Goal: Task Accomplishment & Management: Manage account settings

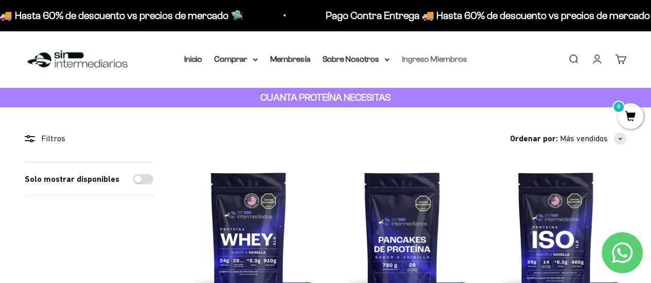
click at [426, 58] on link "Ingreso Miembros" at bounding box center [434, 59] width 65 height 9
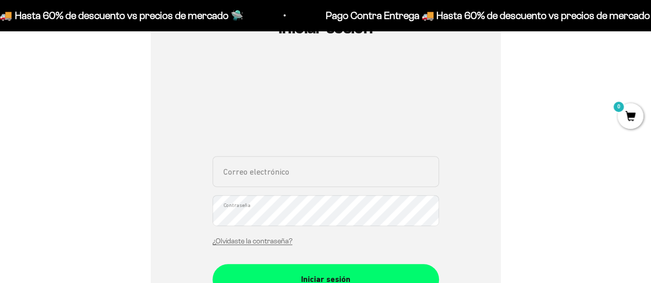
scroll to position [154, 0]
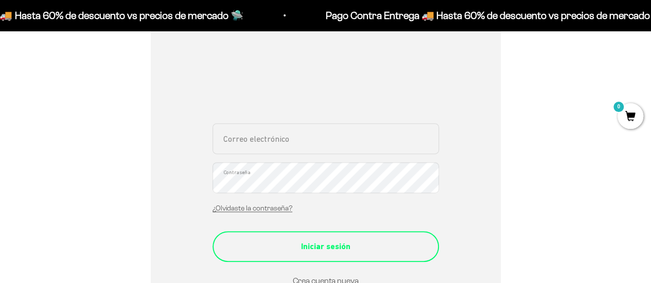
type input "jorge.acevedod@udea.edu.co"
click at [370, 255] on button "Iniciar sesión" at bounding box center [325, 246] width 226 height 31
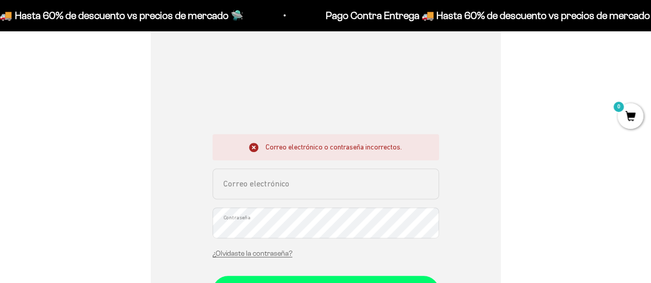
scroll to position [206, 0]
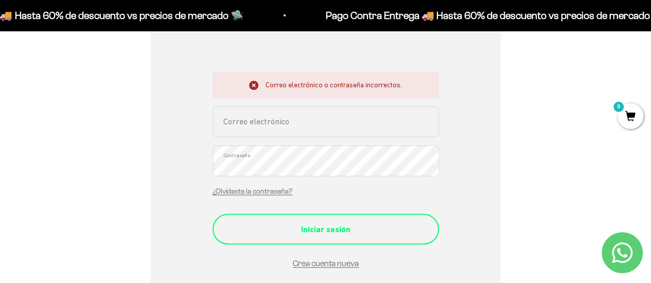
type input "jorge.acevedod@udea.edu.co"
click at [316, 220] on button "Iniciar sesión" at bounding box center [325, 229] width 226 height 31
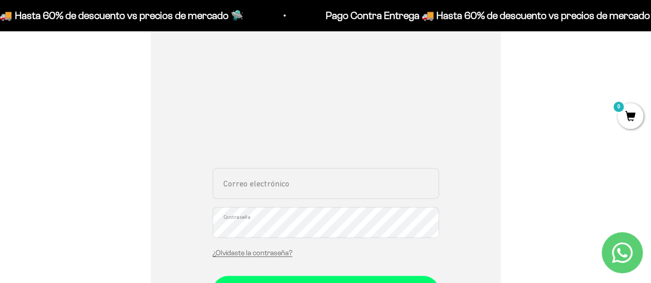
scroll to position [360, 0]
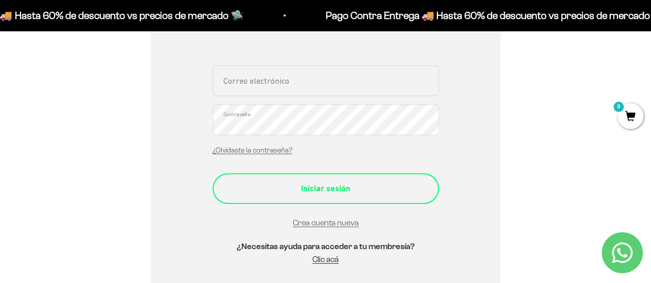
type input "jorge.acevedod@udea.edu.co"
click at [381, 188] on div "Iniciar sesión" at bounding box center [325, 188] width 185 height 13
